Goal: Task Accomplishment & Management: Manage account settings

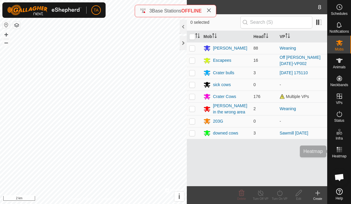
click at [342, 155] on span "Heatmap" at bounding box center [339, 157] width 15 height 4
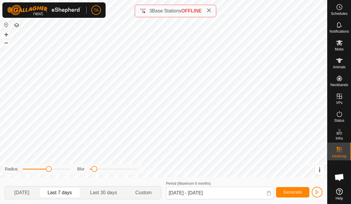
click at [36, 194] on span "[DATE]" at bounding box center [22, 193] width 31 height 10
type input "[DATE] - [DATE]"
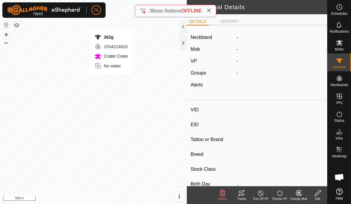
type input "262g"
type input "-"
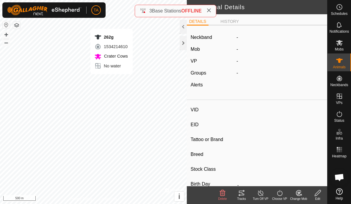
type input "-"
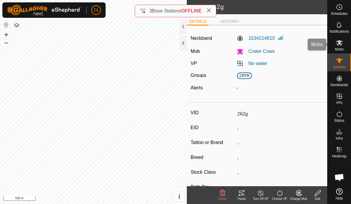
click at [338, 42] on icon at bounding box center [339, 43] width 7 height 6
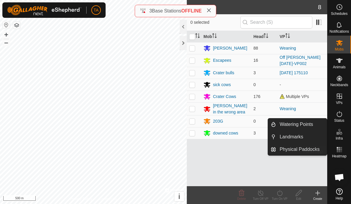
click at [342, 153] on icon at bounding box center [339, 149] width 7 height 7
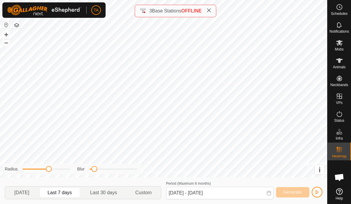
click at [151, 193] on span "Custom" at bounding box center [143, 192] width 16 height 7
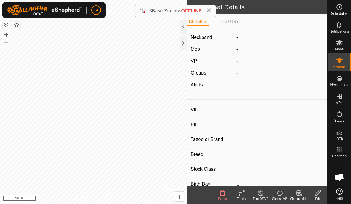
type input "447g"
type input "-"
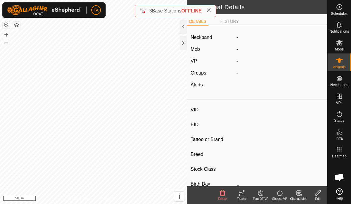
type input "-"
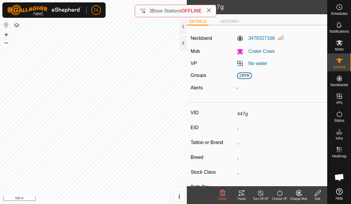
click at [239, 195] on icon at bounding box center [241, 193] width 5 height 5
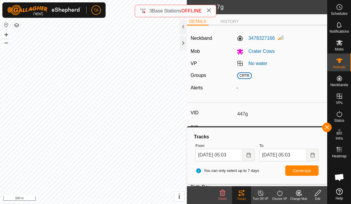
click at [246, 155] on icon "Choose Date" at bounding box center [248, 155] width 5 height 5
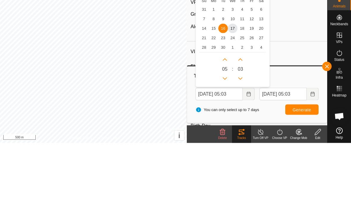
click at [244, 75] on span "11" at bounding box center [242, 80] width 10 height 10
type input "[DATE] 05:03"
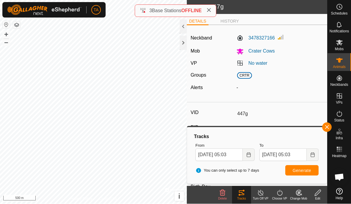
click at [308, 170] on span "Generate" at bounding box center [302, 171] width 18 height 5
click at [184, 46] on div at bounding box center [183, 43] width 7 height 14
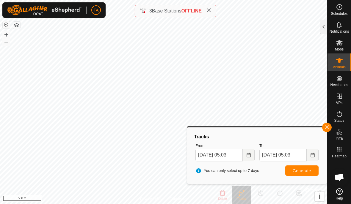
click at [325, 128] on span "button" at bounding box center [327, 127] width 5 height 5
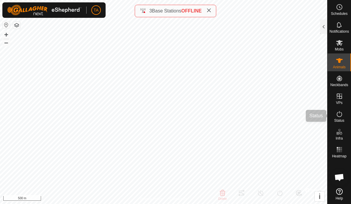
click at [336, 121] on span "Status" at bounding box center [339, 121] width 10 height 4
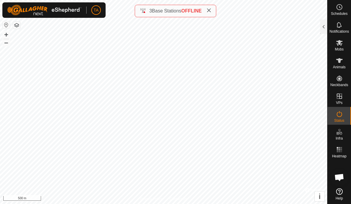
click at [339, 118] on es-activation-svg-icon at bounding box center [339, 114] width 11 height 10
click at [321, 23] on div at bounding box center [323, 27] width 7 height 14
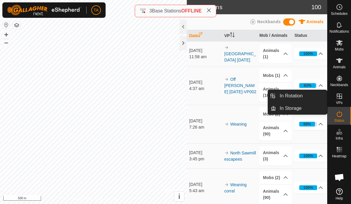
click at [302, 95] on span "In Rotation" at bounding box center [291, 96] width 23 height 7
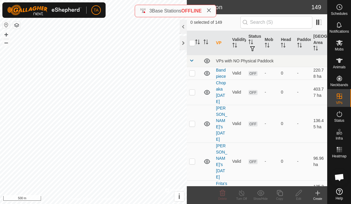
click at [296, 98] on td "-" at bounding box center [303, 92] width 16 height 25
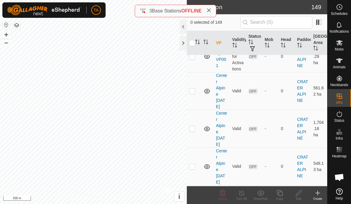
scroll to position [1319, 0]
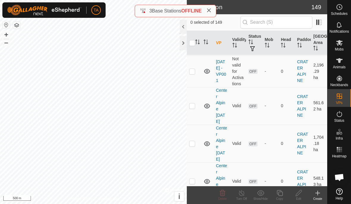
checkbox input "false"
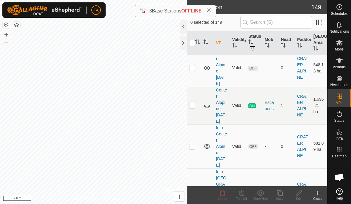
scroll to position [1432, 0]
checkbox input "false"
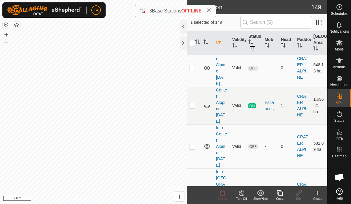
checkbox input "false"
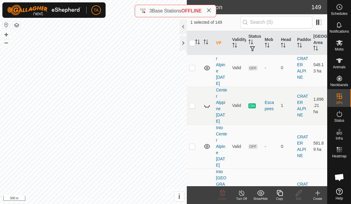
checkbox input "true"
checkbox input "false"
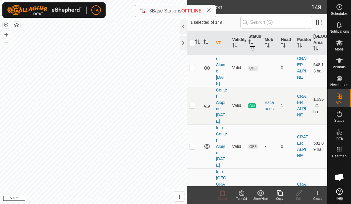
checkbox input "false"
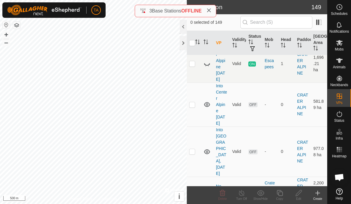
scroll to position [1478, 0]
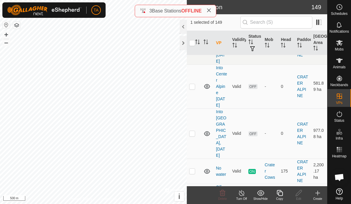
scroll to position [1492, 0]
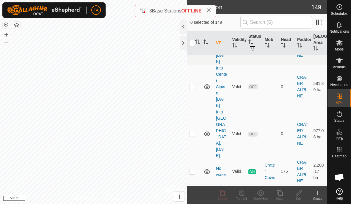
checkbox input "true"
click at [339, 46] on icon at bounding box center [339, 42] width 7 height 7
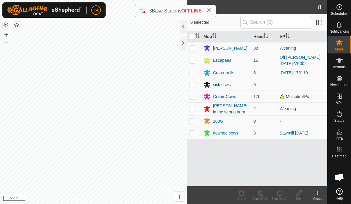
click at [234, 97] on div "Crater Cows" at bounding box center [224, 97] width 23 height 6
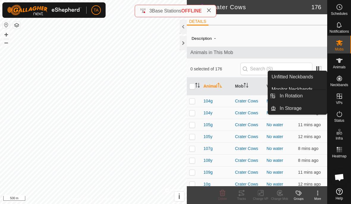
click at [341, 97] on icon at bounding box center [339, 96] width 5 height 5
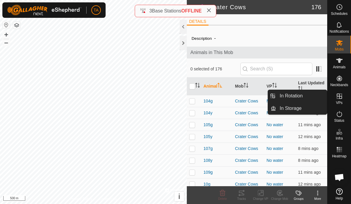
click at [295, 96] on span "In Rotation" at bounding box center [291, 96] width 23 height 7
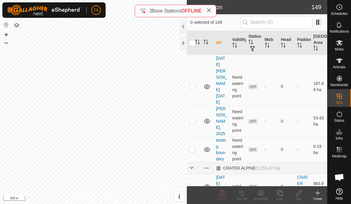
scroll to position [446, 0]
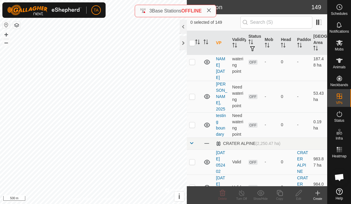
checkbox input "false"
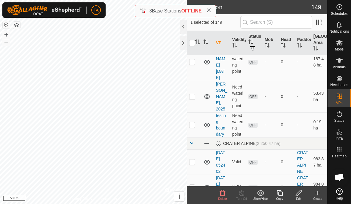
checkbox input "false"
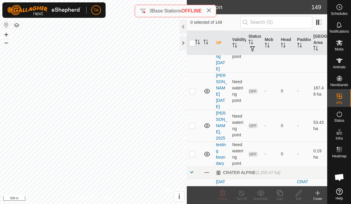
scroll to position [416, 0]
checkbox input "false"
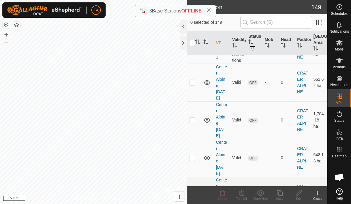
scroll to position [1350, 0]
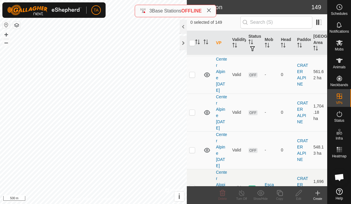
click at [191, 186] on p-checkbox at bounding box center [192, 188] width 6 height 5
click at [189, 186] on p-checkbox at bounding box center [192, 188] width 6 height 5
checkbox input "false"
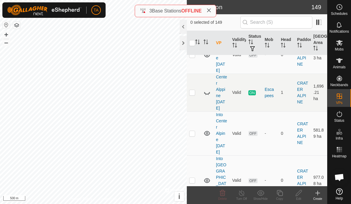
scroll to position [1448, 0]
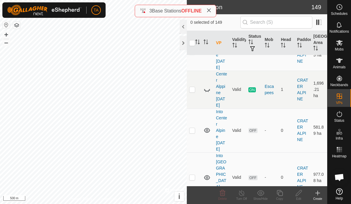
checkbox input "false"
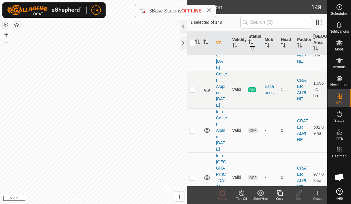
checkbox input "false"
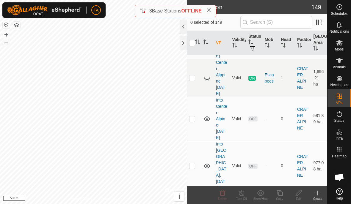
scroll to position [1474, 0]
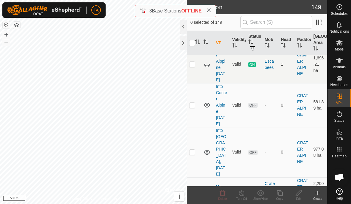
checkbox input "true"
click at [192, 188] on p-checkbox at bounding box center [192, 190] width 6 height 5
checkbox input "true"
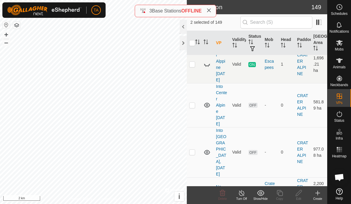
checkbox input "true"
click at [189, 188] on p-checkbox at bounding box center [192, 190] width 6 height 5
checkbox input "false"
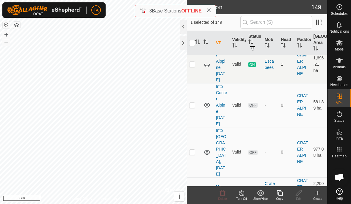
checkbox input "false"
click at [192, 188] on p-checkbox at bounding box center [192, 190] width 6 height 5
click at [189, 178] on td at bounding box center [194, 190] width 14 height 25
checkbox input "false"
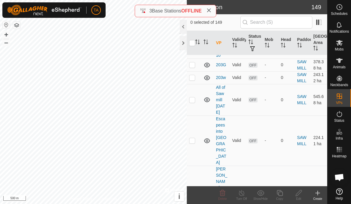
scroll to position [4322, 0]
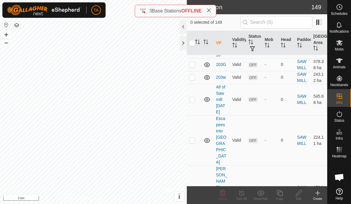
checkbox input "false"
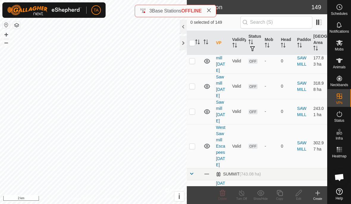
scroll to position [4658, 0]
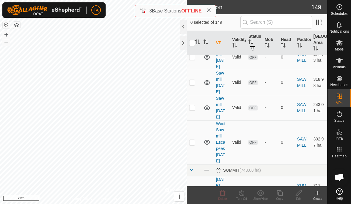
checkbox input "false"
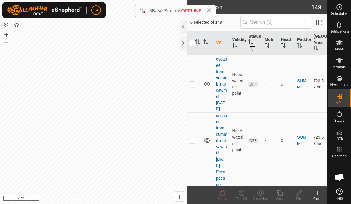
scroll to position [4904, 0]
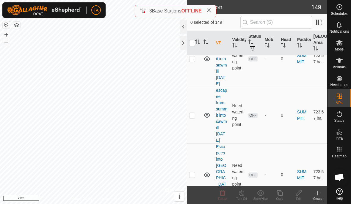
checkbox input "false"
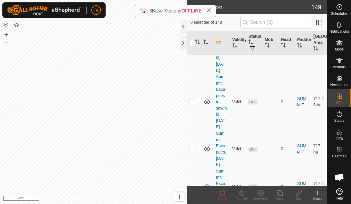
scroll to position [5364, 0]
checkbox input "true"
click at [277, 190] on icon at bounding box center [279, 193] width 7 height 7
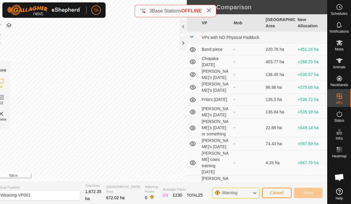
click at [182, 47] on div at bounding box center [183, 43] width 7 height 14
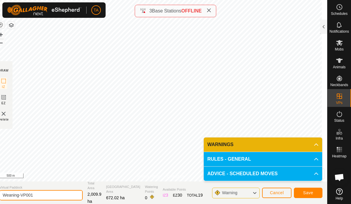
click at [49, 193] on input "Weaning-VP001" at bounding box center [40, 195] width 83 height 10
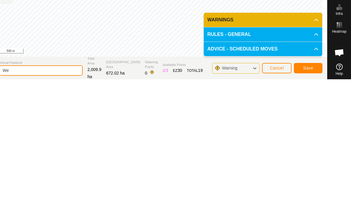
type input "W"
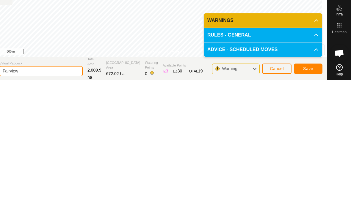
type input "Fairview"
click at [312, 191] on span "Save" at bounding box center [308, 193] width 10 height 5
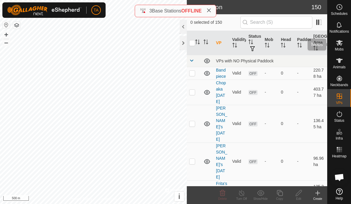
click at [340, 48] on span "Mobs" at bounding box center [339, 50] width 9 height 4
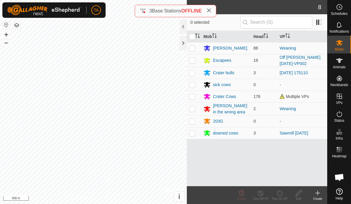
click at [223, 48] on div "[PERSON_NAME]" at bounding box center [230, 48] width 34 height 6
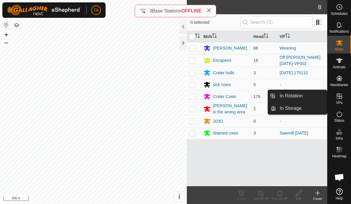
click at [308, 95] on link "In Rotation" at bounding box center [301, 96] width 51 height 12
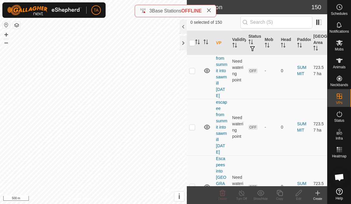
scroll to position [4892, 0]
checkbox input "true"
click at [340, 48] on span "Mobs" at bounding box center [339, 50] width 9 height 4
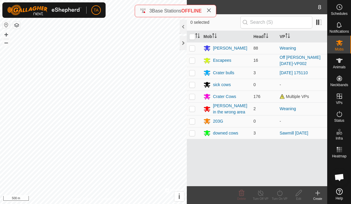
click at [280, 47] on link "Weaning" at bounding box center [288, 48] width 16 height 5
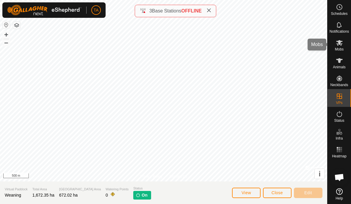
click at [338, 49] on span "Mobs" at bounding box center [339, 50] width 9 height 4
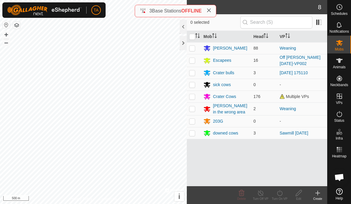
click at [282, 49] on link "Weaning" at bounding box center [288, 48] width 16 height 5
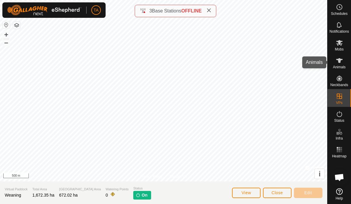
click at [343, 65] on es-animals-svg-icon at bounding box center [339, 61] width 11 height 10
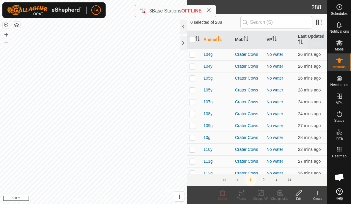
click at [339, 45] on icon at bounding box center [339, 42] width 7 height 7
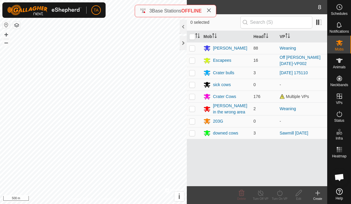
click at [190, 47] on p-checkbox at bounding box center [192, 48] width 6 height 5
checkbox input "true"
click at [282, 188] on div "Turn On VP" at bounding box center [279, 196] width 19 height 18
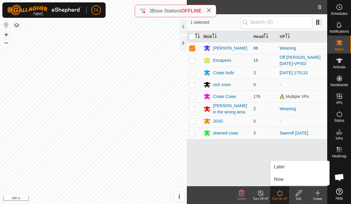
click at [298, 46] on td "Weaning" at bounding box center [302, 48] width 50 height 12
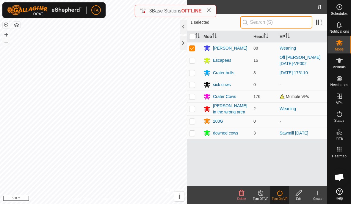
click at [301, 21] on input "text" at bounding box center [276, 22] width 72 height 12
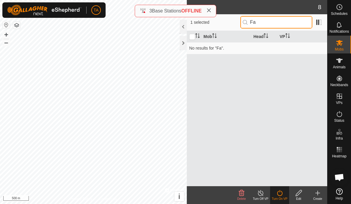
type input "F"
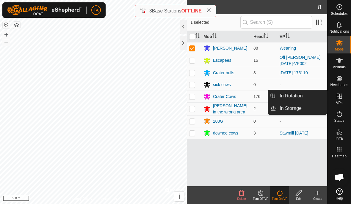
click at [307, 96] on link "In Rotation" at bounding box center [301, 96] width 51 height 12
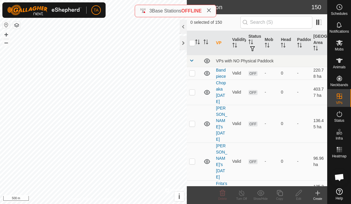
click at [341, 46] on icon at bounding box center [339, 42] width 7 height 7
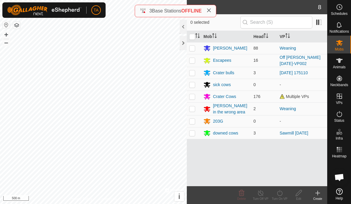
click at [193, 48] on p-checkbox at bounding box center [192, 48] width 6 height 5
checkbox input "true"
click at [280, 190] on icon at bounding box center [279, 193] width 7 height 7
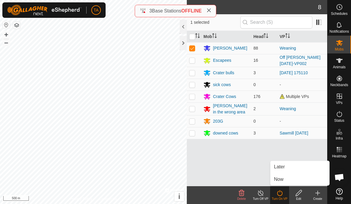
click at [292, 180] on link "Now" at bounding box center [299, 180] width 59 height 12
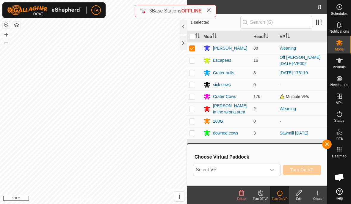
click at [260, 172] on span "Select VP" at bounding box center [229, 170] width 73 height 12
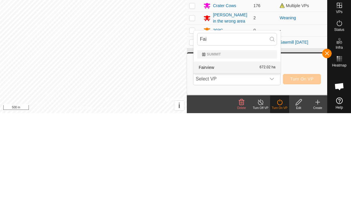
type input "Fai"
click at [260, 156] on span "672.02 ha" at bounding box center [268, 158] width 16 height 4
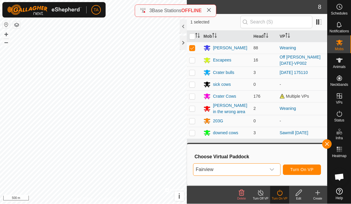
click at [311, 169] on span "Turn On VP" at bounding box center [301, 170] width 23 height 5
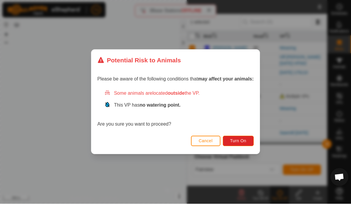
click at [242, 140] on span "Turn On" at bounding box center [238, 141] width 16 height 5
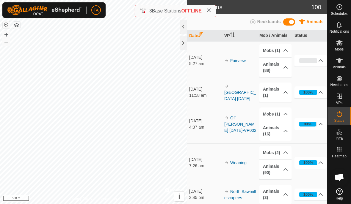
click at [21, 15] on img at bounding box center [44, 10] width 74 height 11
click at [307, 59] on div "0%" at bounding box center [308, 60] width 18 height 5
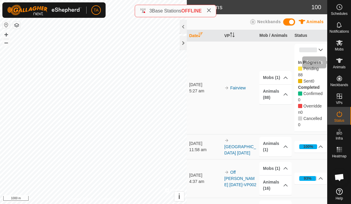
click at [340, 60] on icon at bounding box center [339, 60] width 7 height 5
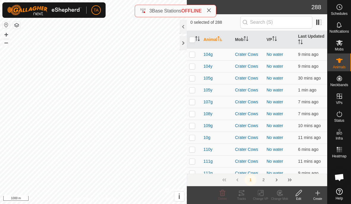
click at [182, 46] on div at bounding box center [183, 43] width 7 height 14
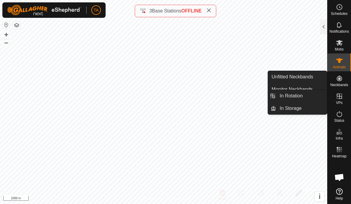
click at [304, 97] on link "In Rotation" at bounding box center [301, 96] width 51 height 12
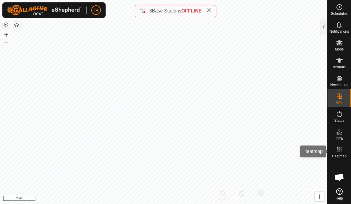
click at [339, 153] on icon at bounding box center [339, 149] width 7 height 7
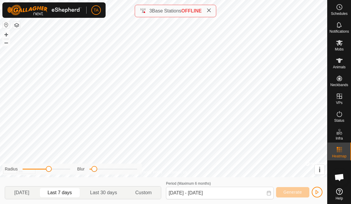
click at [337, 59] on icon at bounding box center [339, 60] width 7 height 7
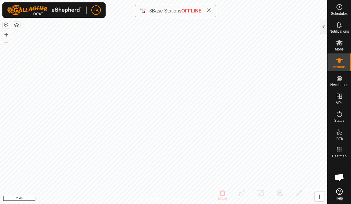
click at [322, 25] on div at bounding box center [323, 27] width 7 height 14
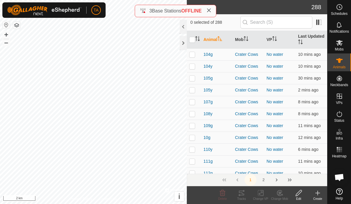
checkbox input "true"
click at [339, 114] on icon at bounding box center [339, 114] width 7 height 7
checkbox input "true"
click at [242, 194] on icon at bounding box center [241, 193] width 7 height 7
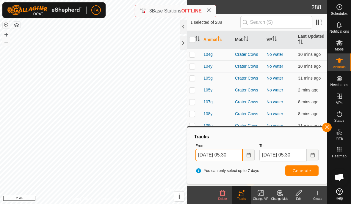
click at [236, 153] on input "[DATE] 05:30" at bounding box center [218, 155] width 47 height 12
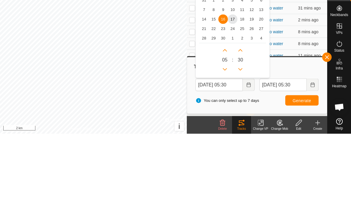
click at [245, 75] on span "11" at bounding box center [242, 80] width 10 height 10
type input "[DATE] 05:30"
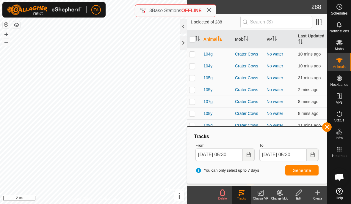
click at [309, 172] on span "Generate" at bounding box center [302, 171] width 18 height 5
click at [307, 169] on span "Generate" at bounding box center [302, 171] width 18 height 5
click at [309, 169] on span "Generate" at bounding box center [302, 171] width 18 height 5
checkbox input "true"
click at [310, 172] on span "Generate" at bounding box center [302, 171] width 18 height 5
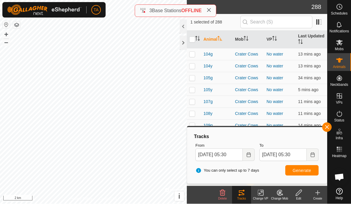
checkbox input "true"
checkbox input "false"
click at [311, 169] on span "Generate" at bounding box center [302, 171] width 18 height 5
click at [326, 123] on button "button" at bounding box center [327, 128] width 10 height 10
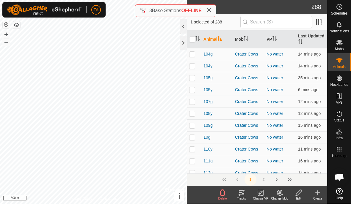
checkbox input "false"
click at [236, 191] on tracks-svg-icon at bounding box center [241, 193] width 19 height 7
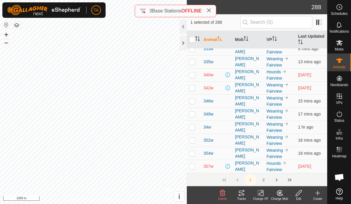
scroll to position [1981, 0]
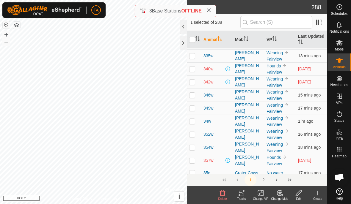
click at [192, 158] on p-checkbox at bounding box center [192, 160] width 6 height 5
click at [191, 158] on p-checkbox at bounding box center [192, 160] width 6 height 5
checkbox input "false"
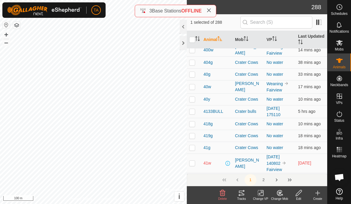
scroll to position [2345, 0]
